Goal: Leave review/rating: Leave review/rating

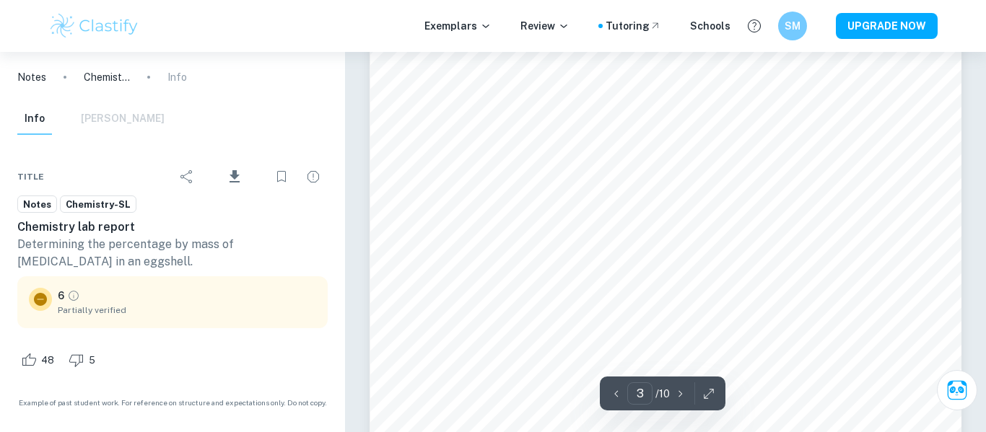
scroll to position [2096, 0]
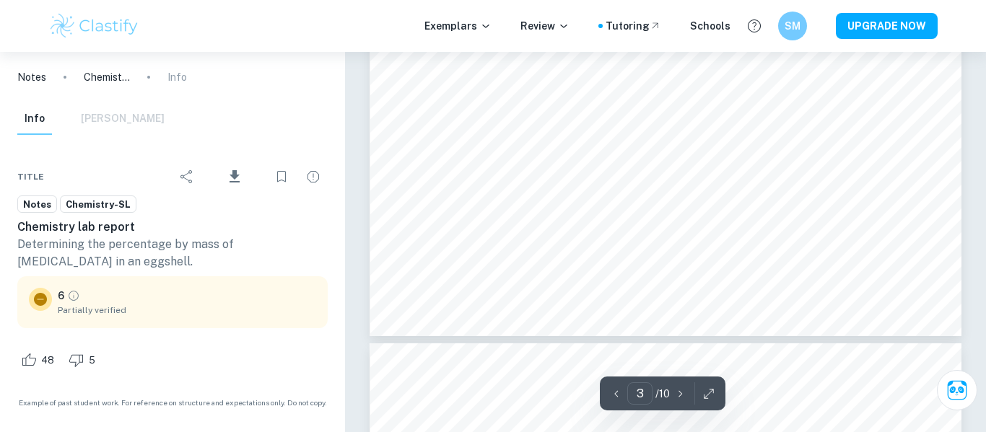
type input "4"
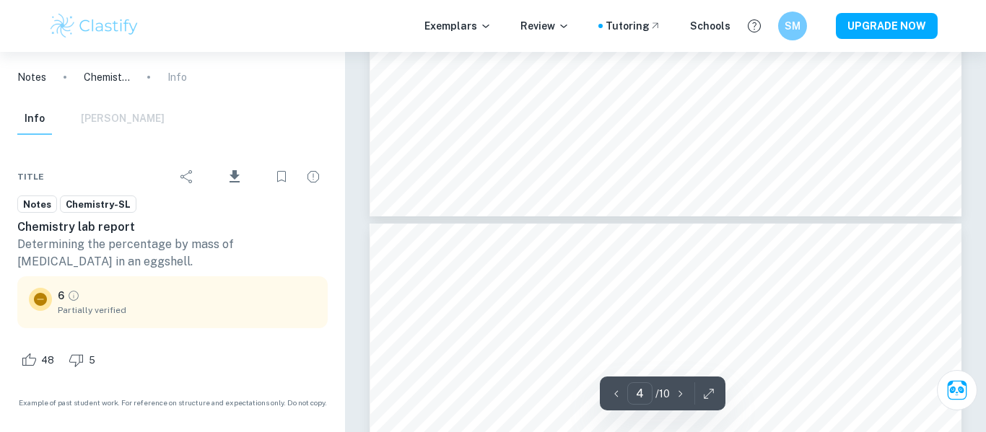
scroll to position [2568, 0]
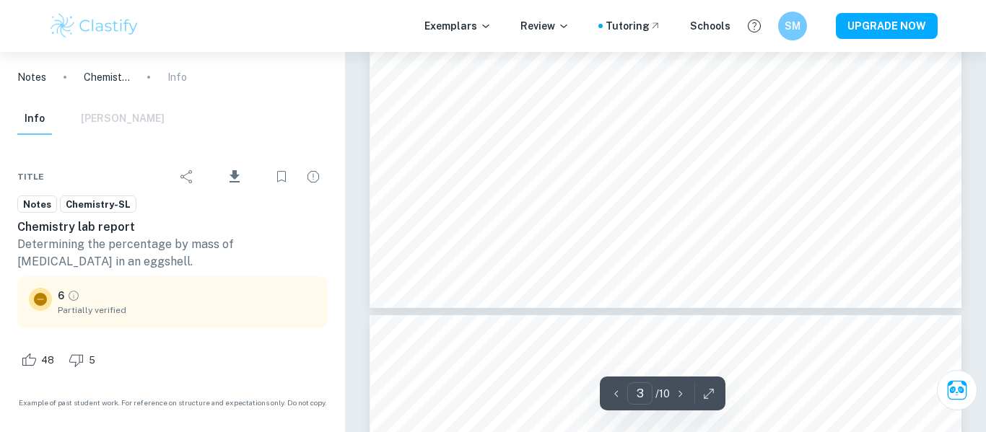
type input "4"
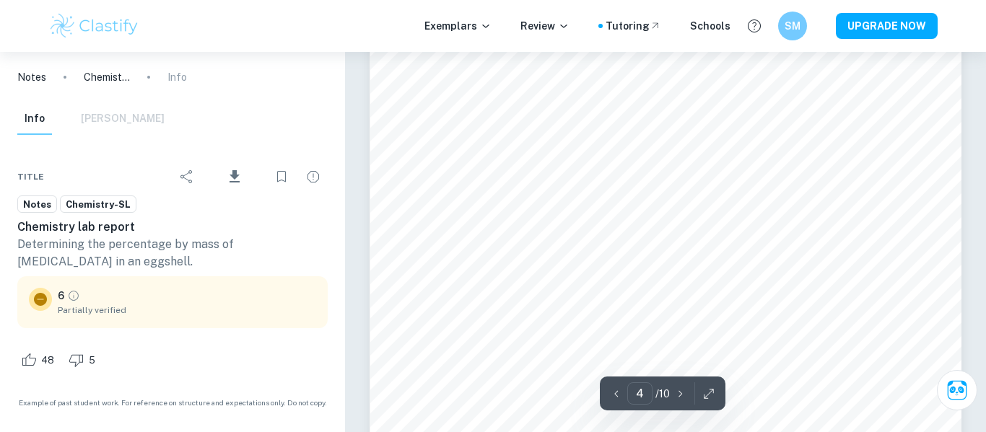
scroll to position [3041, 0]
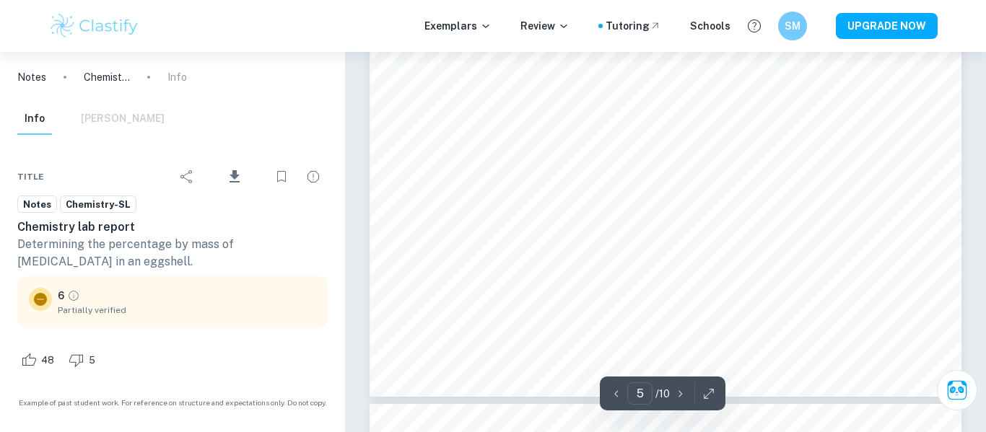
type input "4"
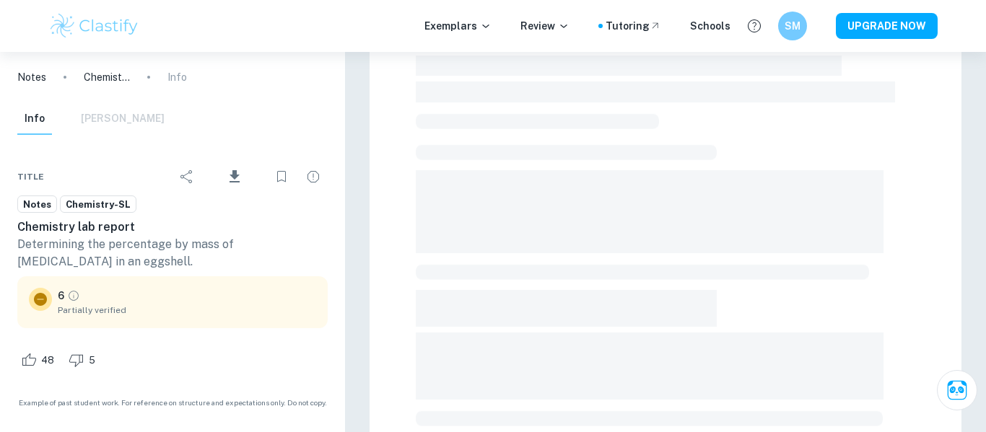
scroll to position [471, 0]
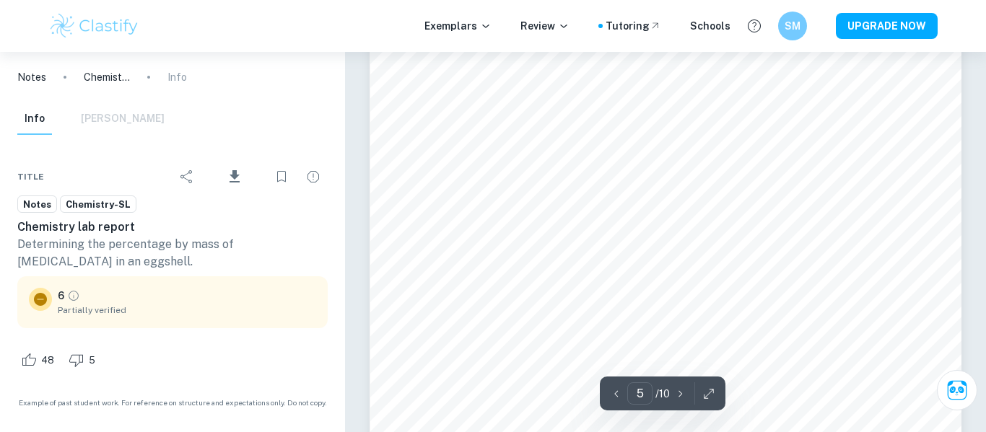
type input "4"
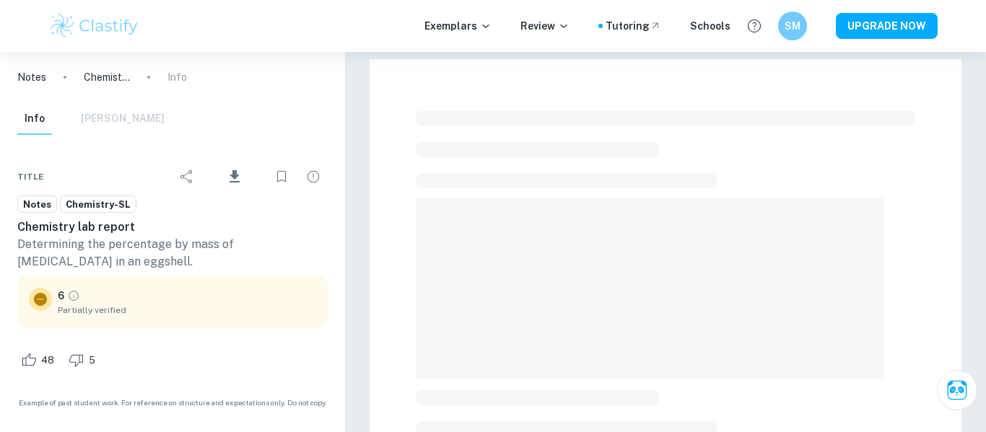
checkbox input "true"
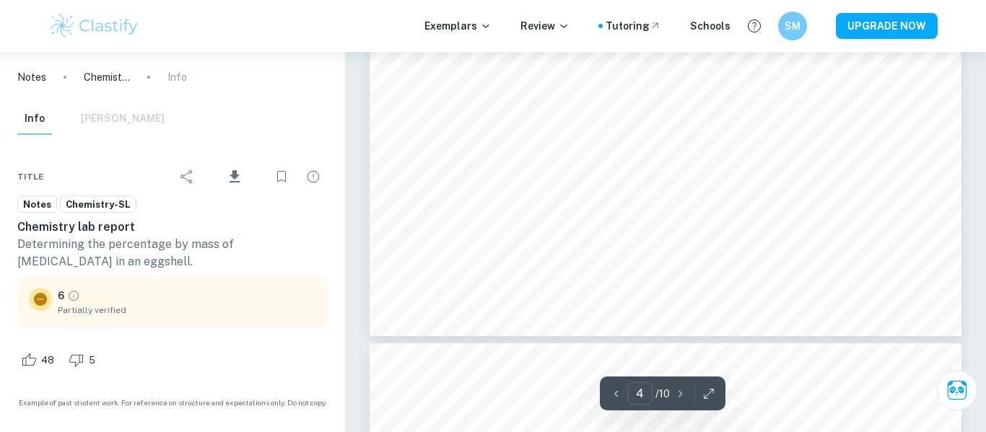
scroll to position [3096, 0]
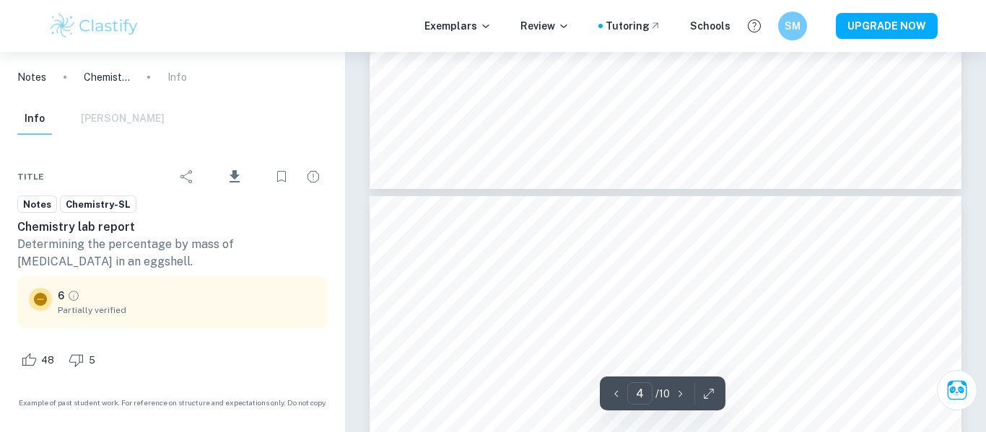
type input "5"
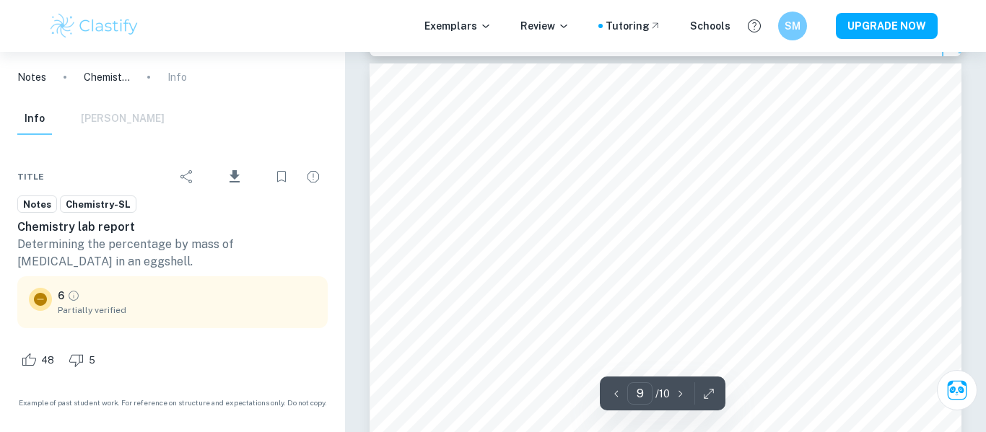
scroll to position [7037, 0]
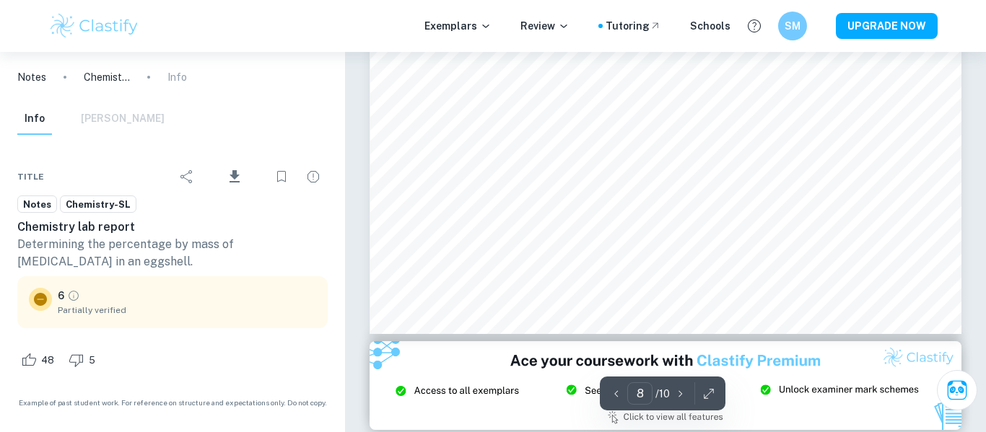
type input "9"
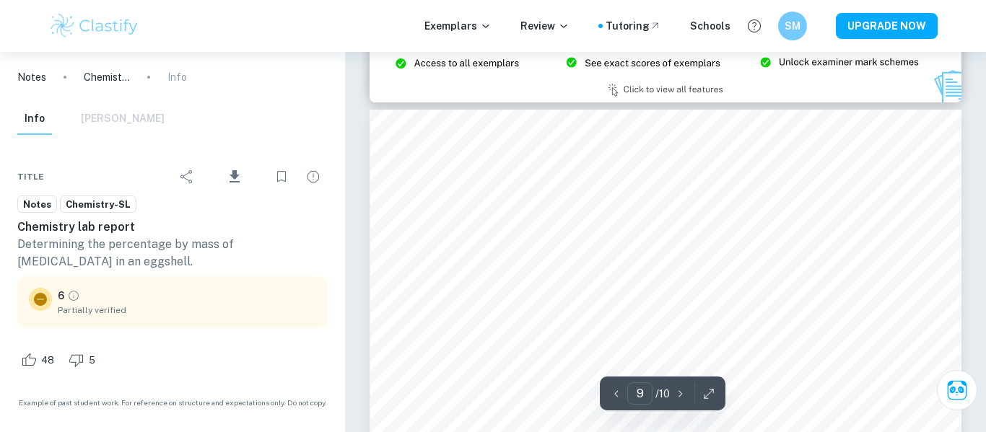
scroll to position [6996, 0]
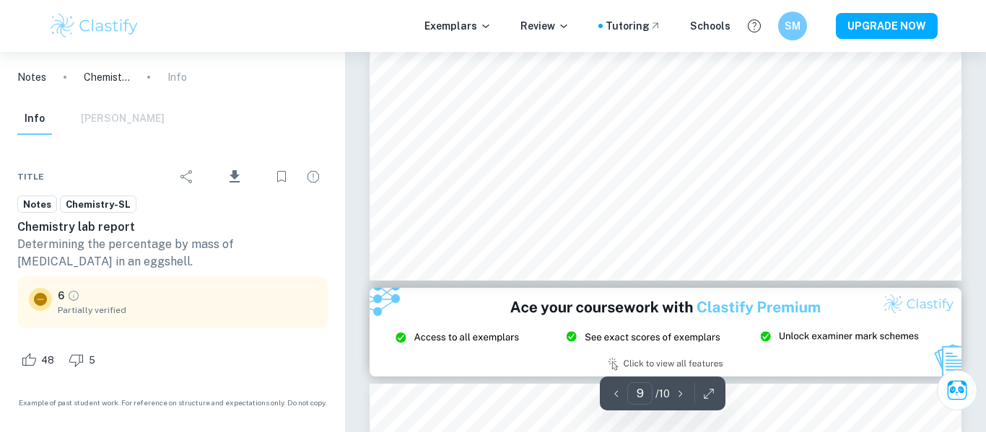
type input "8"
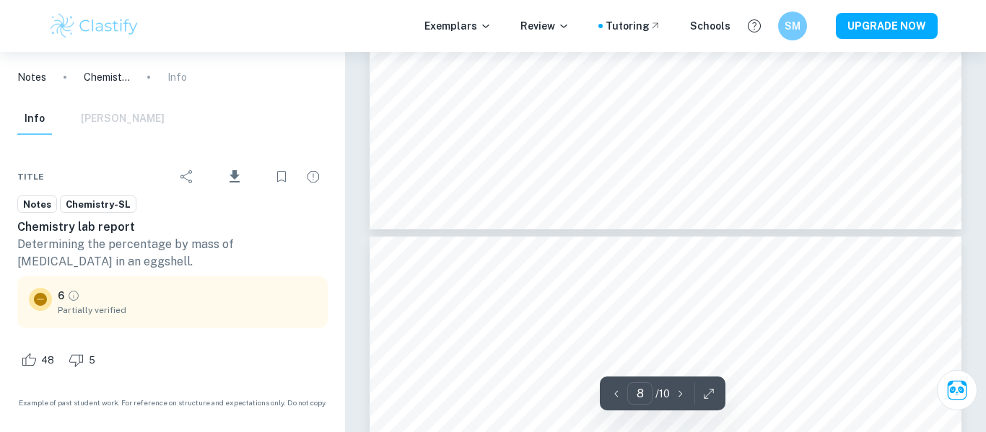
scroll to position [5911, 0]
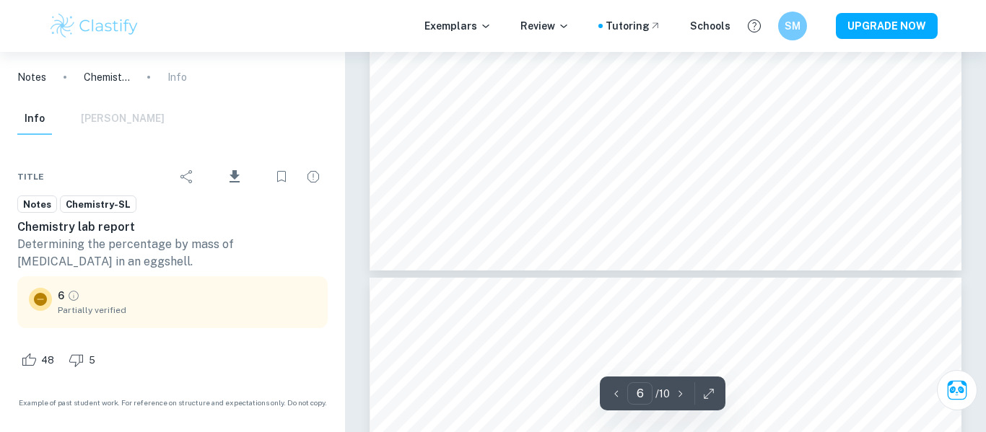
scroll to position [4199, 0]
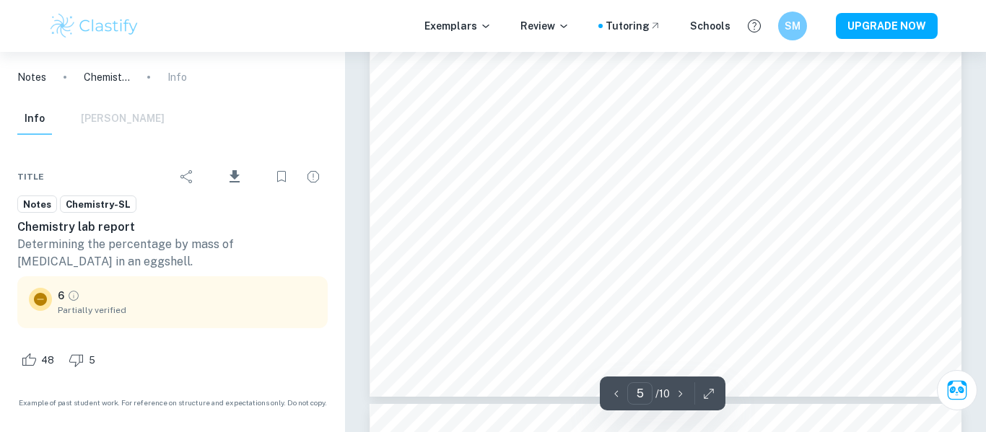
type input "6"
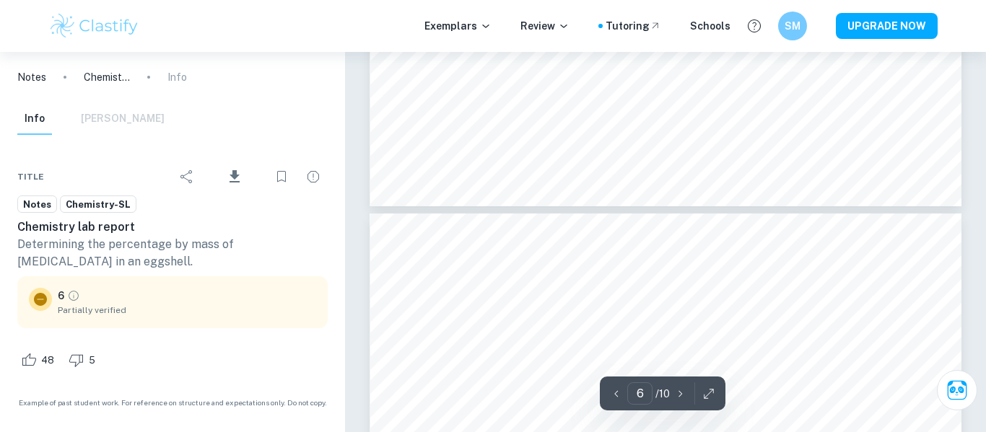
scroll to position [4268, 0]
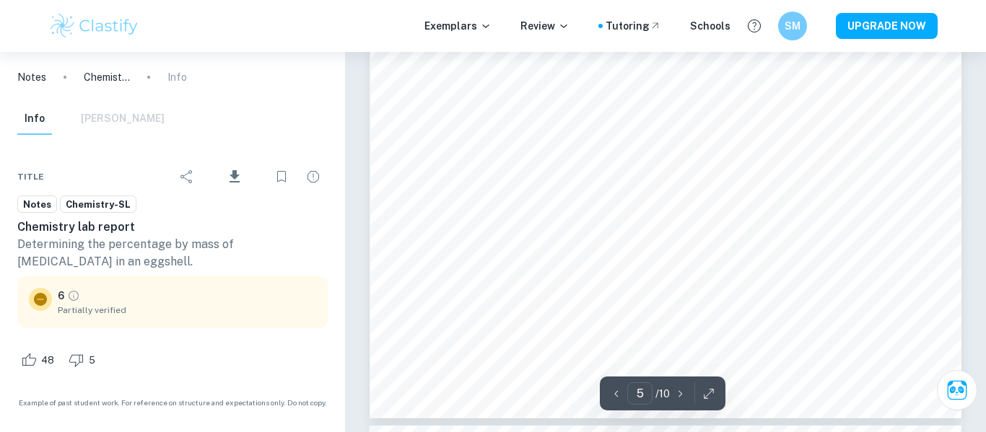
type input "4"
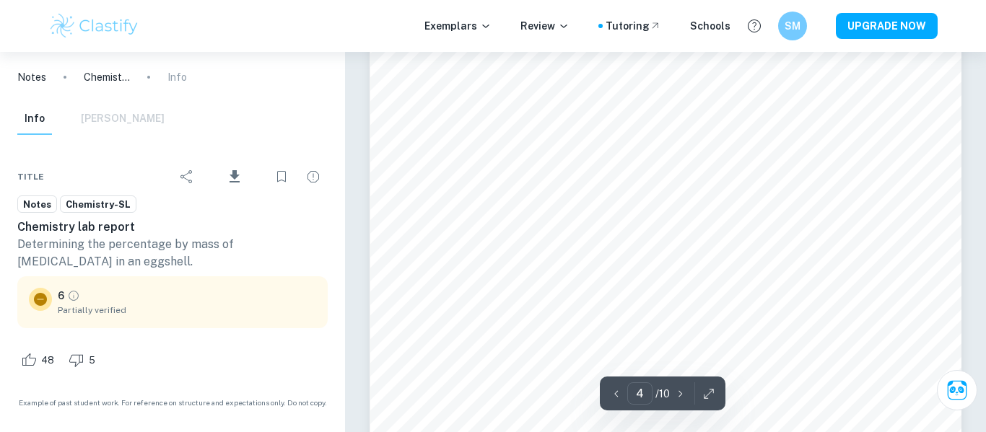
scroll to position [3041, 0]
type input "6"
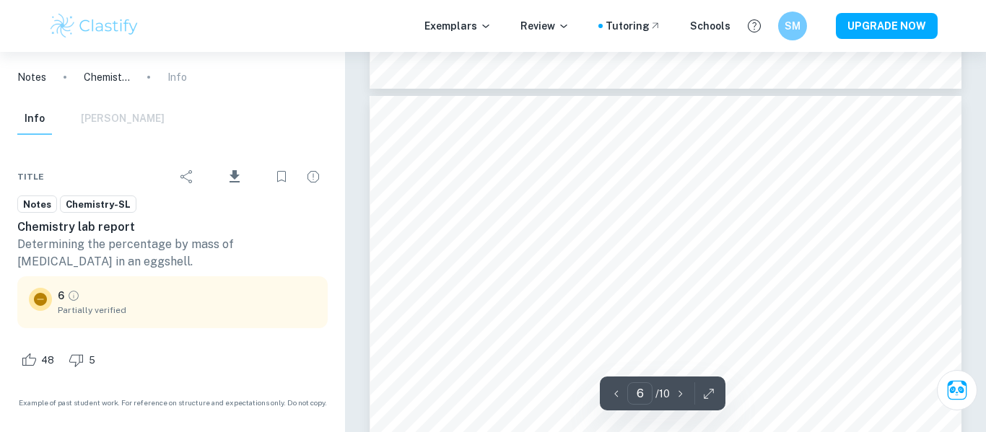
scroll to position [4385, 0]
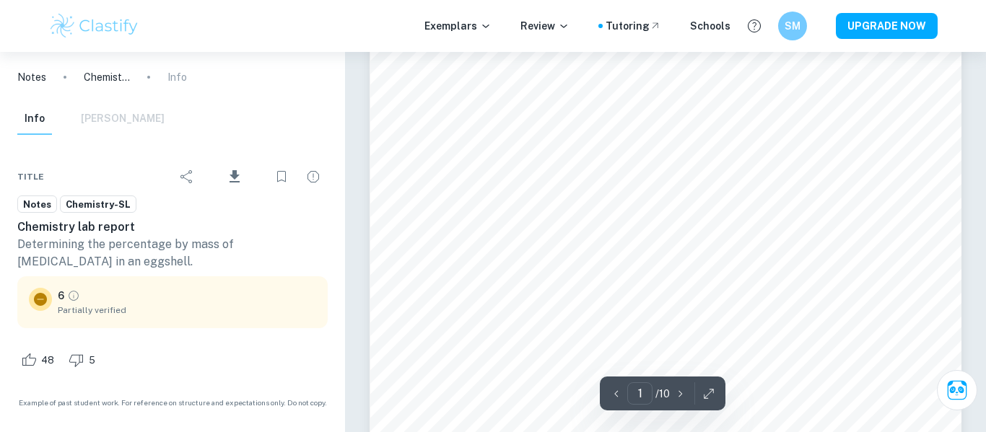
scroll to position [446, 0]
type input "4"
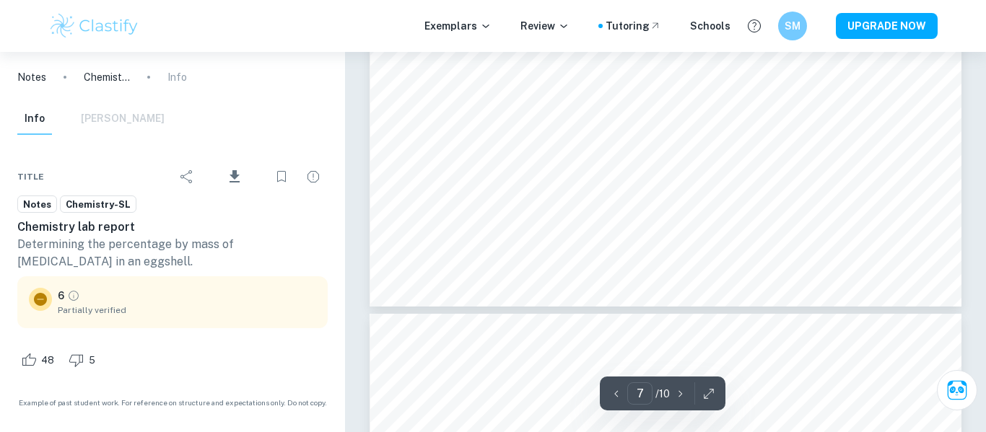
scroll to position [5008, 0]
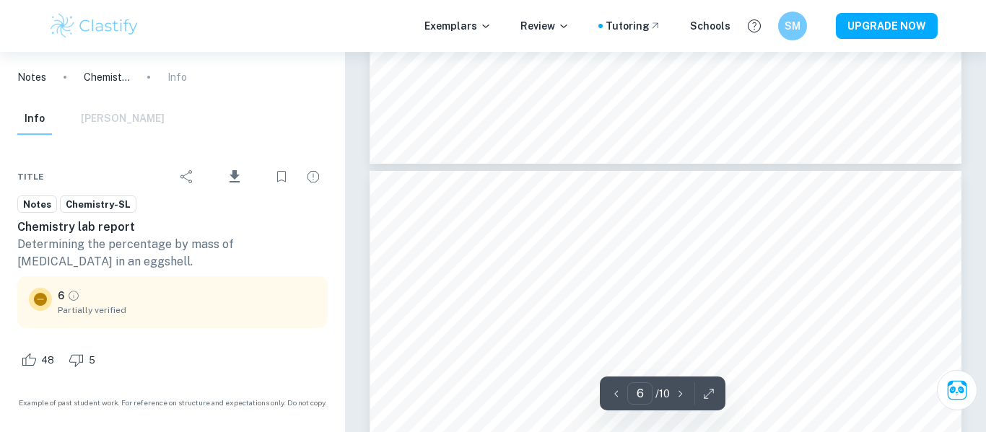
type input "5"
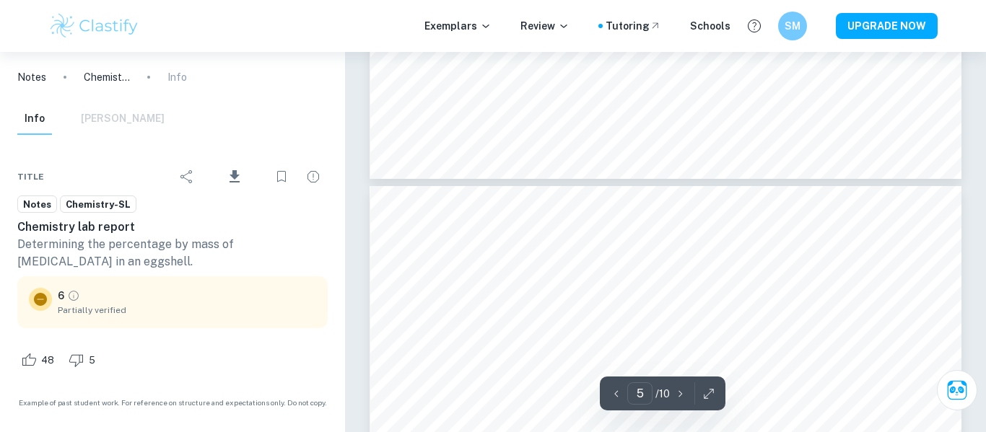
scroll to position [3447, 0]
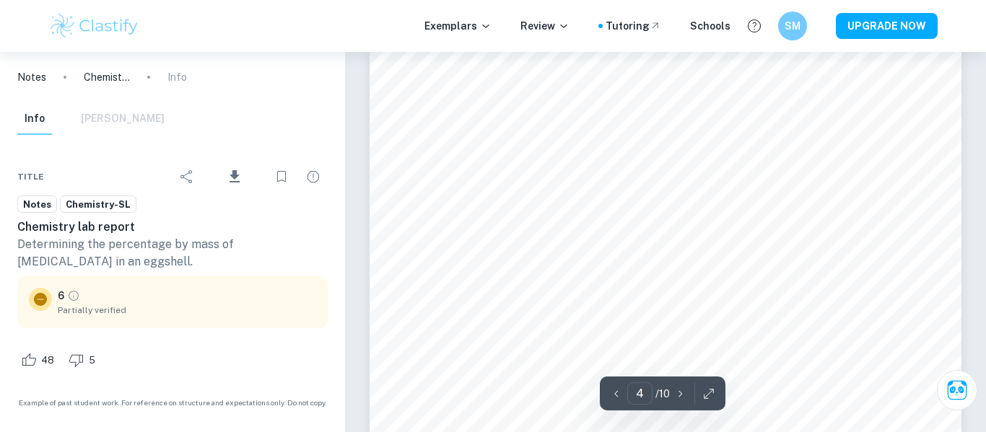
scroll to position [2665, 0]
type input "5"
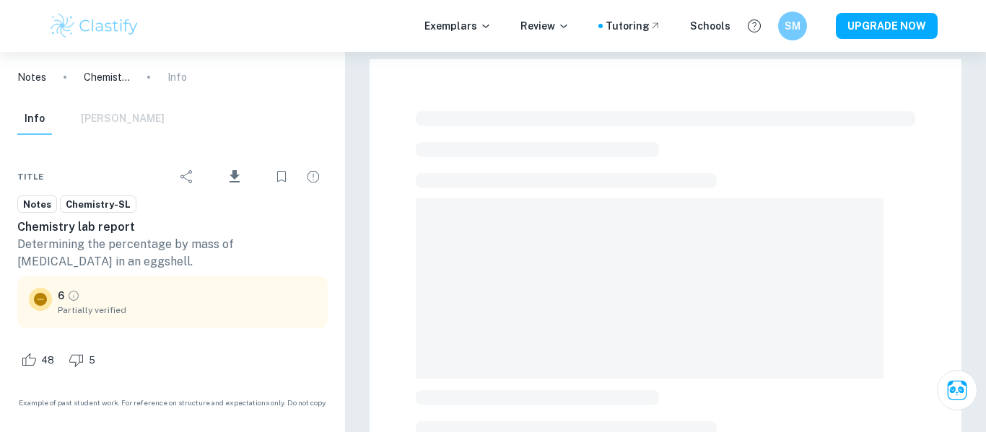
scroll to position [471, 0]
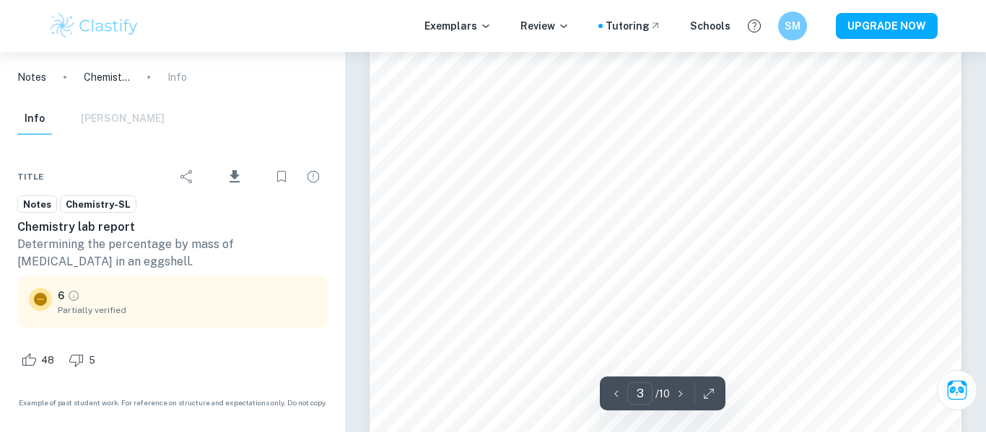
type input "4"
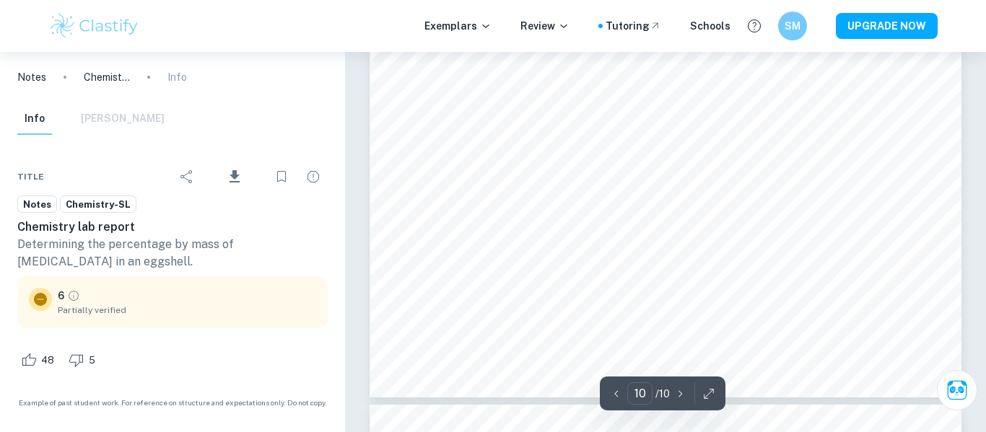
type input "9"
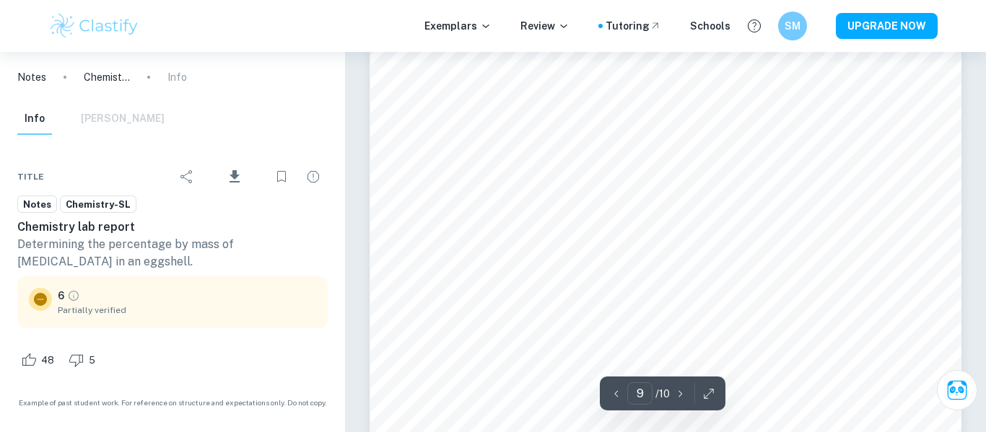
scroll to position [7279, 0]
